Goal: Information Seeking & Learning: Learn about a topic

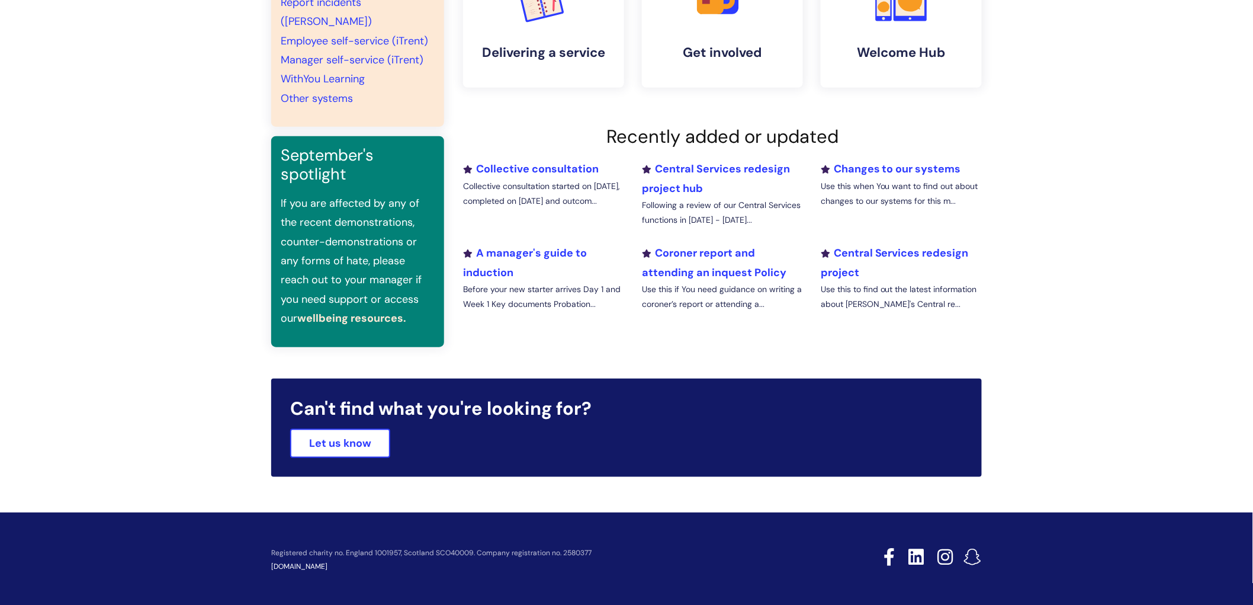
scroll to position [322, 0]
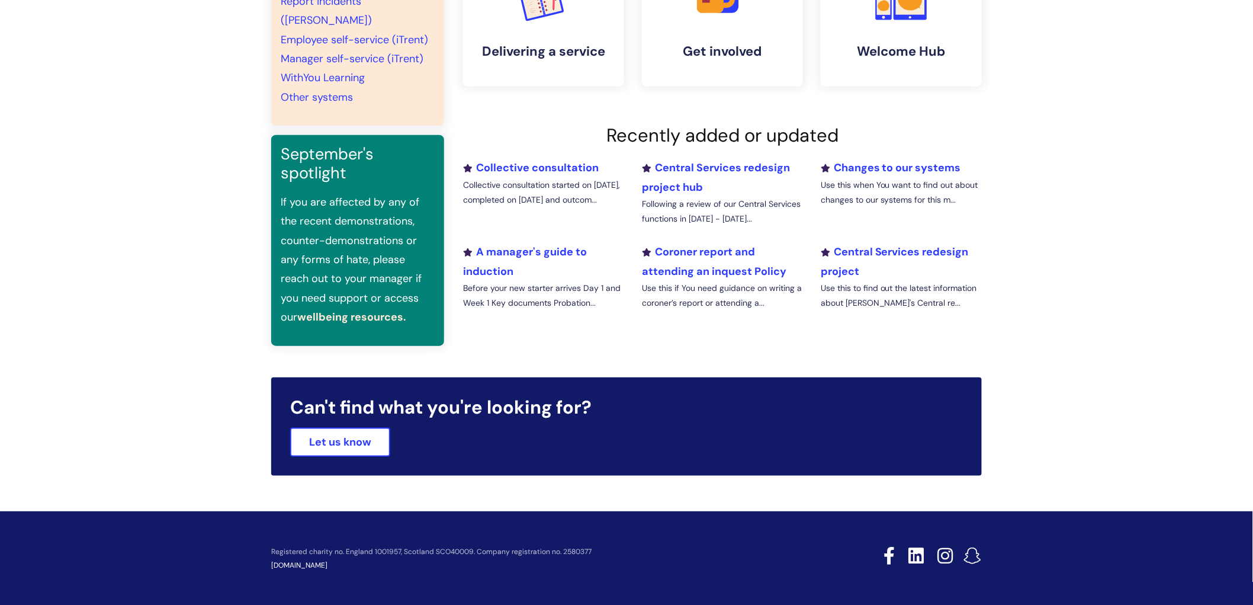
click at [528, 156] on div "Recently added or updated Collective consultation Collective consultation start…" at bounding box center [722, 229] width 519 height 211
click at [528, 160] on li "Collective consultation Collective consultation started on [DATE], completed on…" at bounding box center [543, 197] width 179 height 78
click at [577, 163] on link "Collective consultation" at bounding box center [531, 168] width 136 height 14
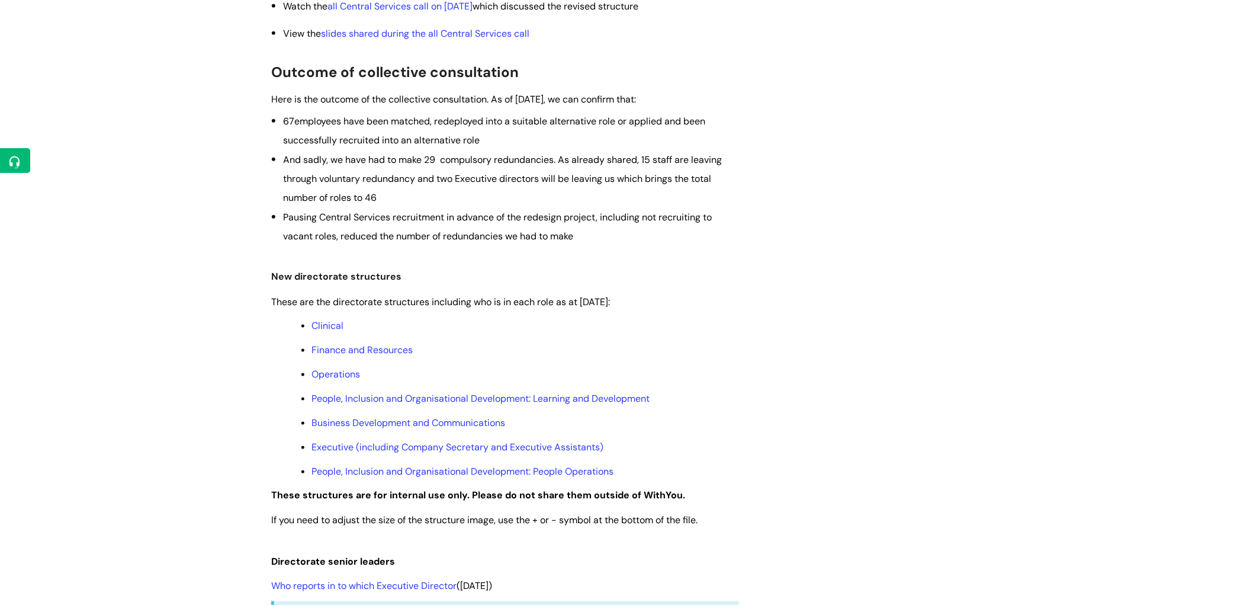
scroll to position [394, 0]
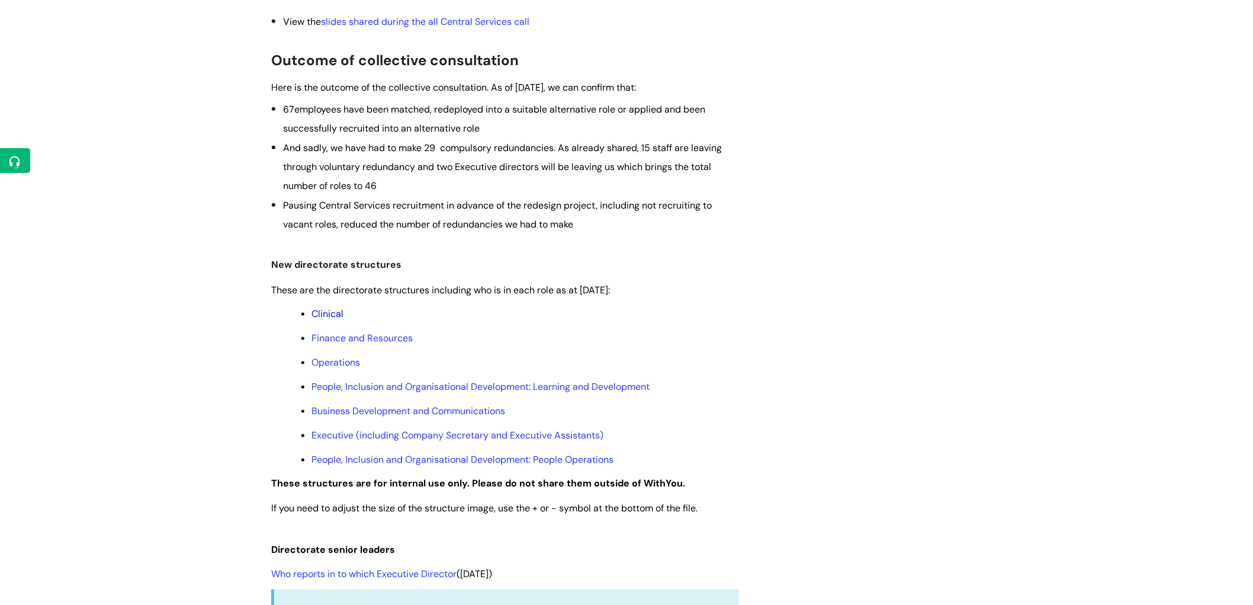
click at [324, 312] on link "Clinical" at bounding box center [328, 313] width 32 height 12
